Goal: Information Seeking & Learning: Learn about a topic

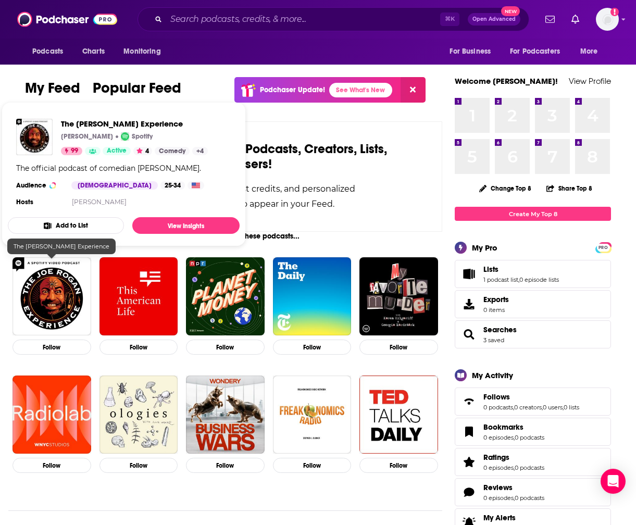
click at [51, 300] on img "The Joe Rogan Experience" at bounding box center [52, 296] width 79 height 79
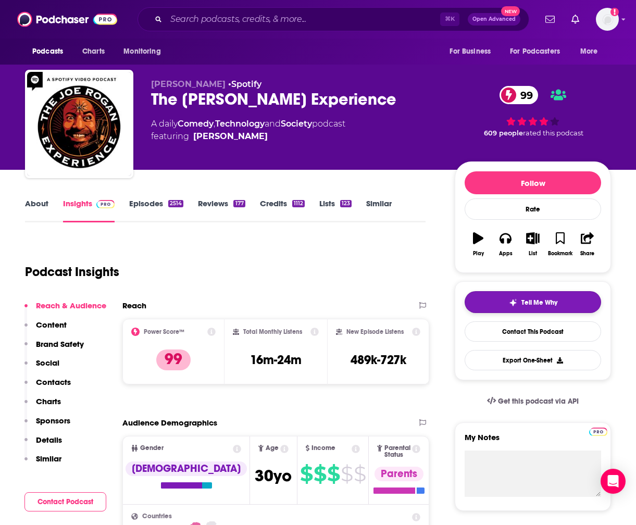
click at [527, 303] on span "Tell Me Why" at bounding box center [540, 303] width 36 height 8
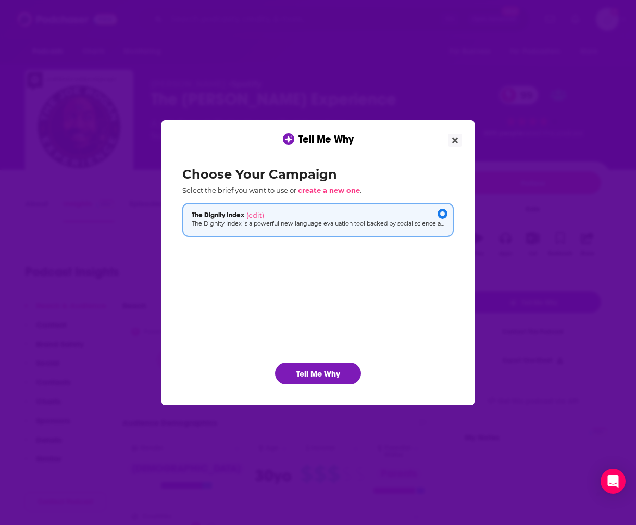
drag, startPoint x: 328, startPoint y: 372, endPoint x: 517, endPoint y: 329, distance: 193.3
click at [328, 372] on button "Tell Me Why" at bounding box center [318, 374] width 86 height 22
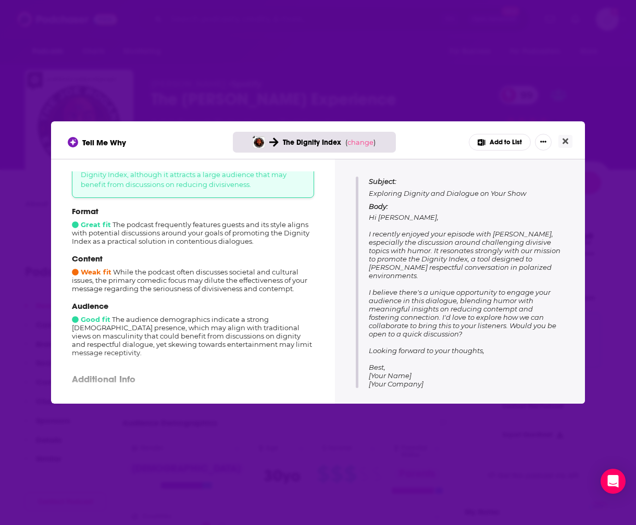
scroll to position [90, 0]
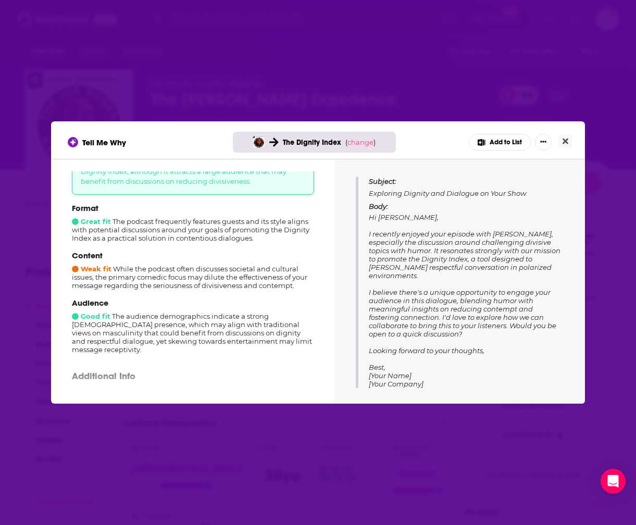
drag, startPoint x: 151, startPoint y: 261, endPoint x: 92, endPoint y: 271, distance: 59.3
click at [151, 261] on div "Content Weak fit While the podcast often discusses societal and cultural issues…" at bounding box center [193, 270] width 242 height 39
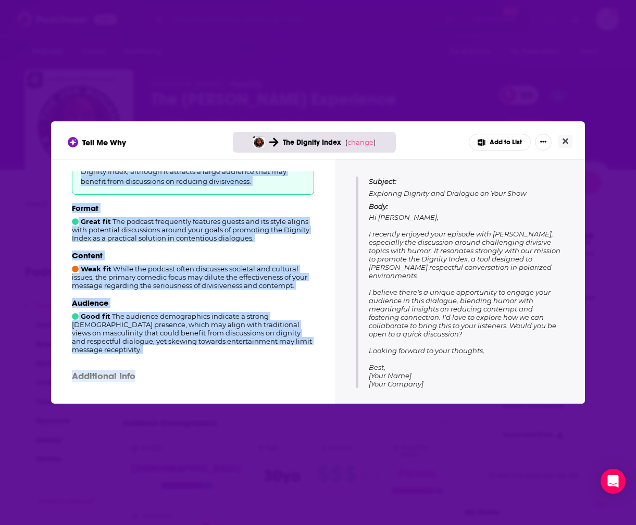
drag, startPoint x: 68, startPoint y: 262, endPoint x: 297, endPoint y: 370, distance: 253.7
click at [297, 373] on div "How well does this podcast fit your campaign? 6 out of 10 Good fit The podcast'…" at bounding box center [193, 279] width 259 height 217
click at [300, 362] on div "Additional Info What topics does this podcast primarily cover? Comedy, culture,…" at bounding box center [193, 418] width 242 height 112
drag, startPoint x: 69, startPoint y: 259, endPoint x: 299, endPoint y: 361, distance: 251.1
click at [299, 361] on div "How well does this podcast fit your campaign? 6 out of 10 Good fit The podcast'…" at bounding box center [193, 279] width 259 height 217
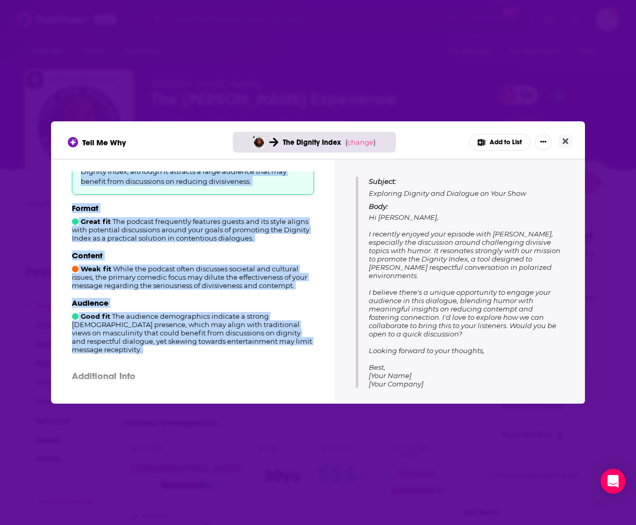
copy div "Dignity Index, although it attracts a large audience that may benefit from disc…"
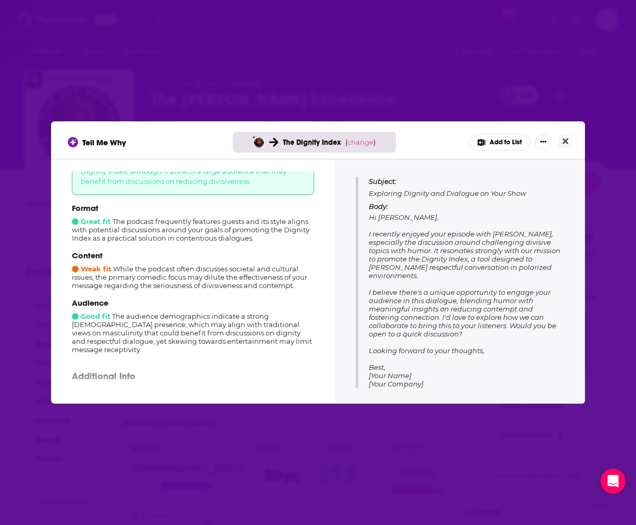
click at [198, 53] on div "Tell Me Why The Dignity Index ( change ) Add to List How well does this podcast…" at bounding box center [318, 262] width 636 height 525
click at [56, 19] on div "Tell Me Why The Dignity Index ( change ) Add to List How well does this podcast…" at bounding box center [318, 262] width 636 height 525
